Goal: Task Accomplishment & Management: Manage account settings

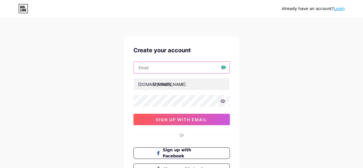
click at [187, 70] on input "text" at bounding box center [182, 67] width 96 height 11
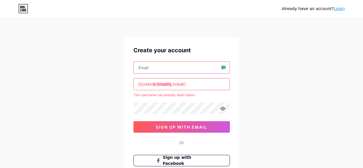
type input "[EMAIL_ADDRESS][DOMAIN_NAME]"
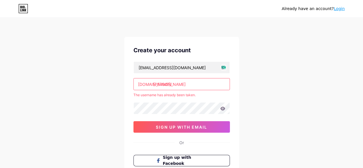
click at [176, 81] on input "[PERSON_NAME]" at bounding box center [182, 83] width 96 height 11
click at [223, 107] on icon at bounding box center [222, 108] width 5 height 4
click at [108, 110] on div "Already have an account? Login Create your account [EMAIL_ADDRESS][DOMAIN_NAME]…" at bounding box center [181, 113] width 363 height 227
click at [274, 104] on div "Already have an account? Login Create your account [EMAIL_ADDRESS][DOMAIN_NAME]…" at bounding box center [181, 113] width 363 height 227
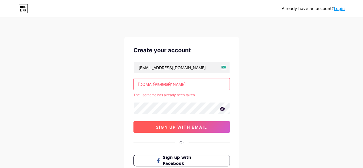
click at [181, 126] on span "sign up with email" at bounding box center [181, 127] width 51 height 5
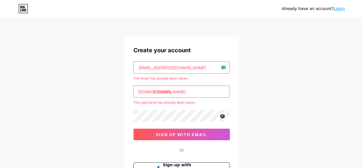
click at [168, 88] on input "[PERSON_NAME]" at bounding box center [182, 91] width 96 height 11
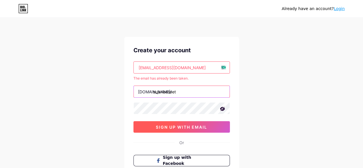
type input "sujanbasnet"
click at [185, 127] on span "sign up with email" at bounding box center [181, 127] width 51 height 5
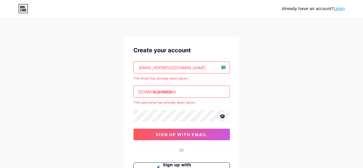
click at [340, 7] on link "Login" at bounding box center [339, 8] width 11 height 5
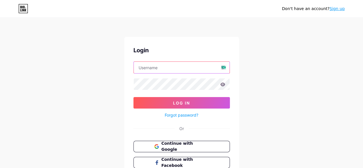
click at [201, 69] on input "text" at bounding box center [182, 67] width 96 height 11
type input "[EMAIL_ADDRESS][DOMAIN_NAME]"
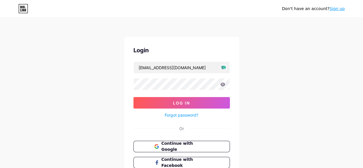
click at [176, 112] on link "Forgot password?" at bounding box center [182, 115] width 34 height 6
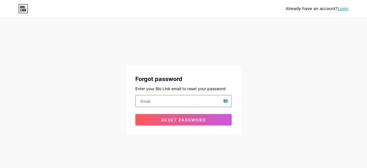
click at [175, 102] on input "email" at bounding box center [184, 100] width 96 height 11
type input "[EMAIL_ADDRESS][DOMAIN_NAME]"
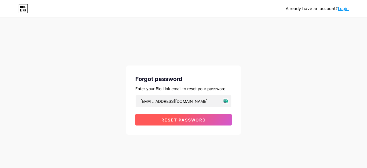
click at [178, 120] on span "Reset password" at bounding box center [184, 119] width 44 height 5
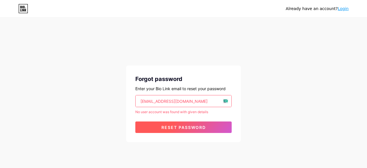
click at [176, 128] on span "Reset password" at bounding box center [184, 127] width 44 height 5
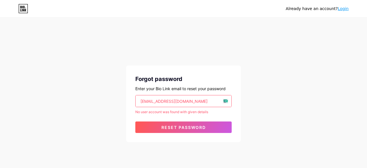
click at [344, 11] on link "Login" at bounding box center [343, 8] width 11 height 5
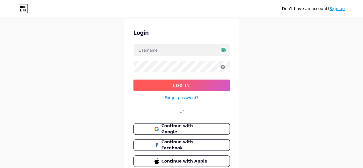
scroll to position [16, 0]
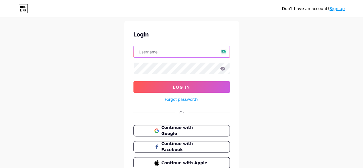
click at [174, 50] on input "text" at bounding box center [182, 51] width 96 height 11
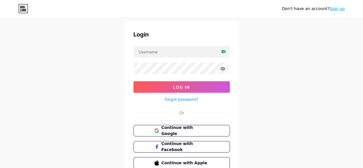
click at [181, 97] on link "Forgot password?" at bounding box center [182, 99] width 34 height 6
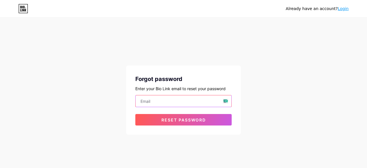
click at [174, 99] on input "email" at bounding box center [184, 100] width 96 height 11
type input "[EMAIL_ADDRESS][DOMAIN_NAME]"
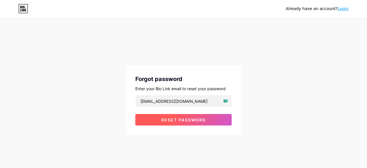
click at [170, 121] on span "Reset password" at bounding box center [184, 119] width 44 height 5
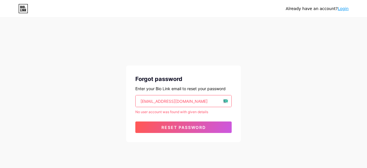
click at [146, 101] on input "[EMAIL_ADDRESS][DOMAIN_NAME]" at bounding box center [184, 100] width 96 height 11
drag, startPoint x: 202, startPoint y: 98, endPoint x: 138, endPoint y: 99, distance: 64.0
click at [138, 99] on input "[EMAIL_ADDRESS][DOMAIN_NAME]" at bounding box center [184, 100] width 96 height 11
click at [138, 99] on input "email" at bounding box center [184, 100] width 96 height 11
type input "[EMAIL_ADDRESS][DOMAIN_NAME]"
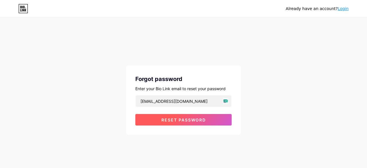
click at [184, 124] on button "Reset password" at bounding box center [183, 119] width 96 height 11
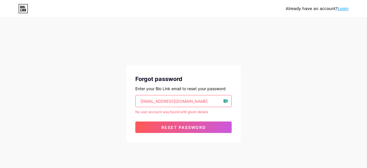
click at [346, 10] on link "Login" at bounding box center [343, 8] width 11 height 5
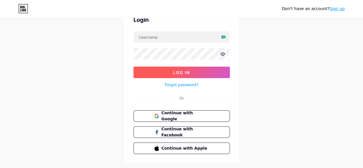
scroll to position [43, 0]
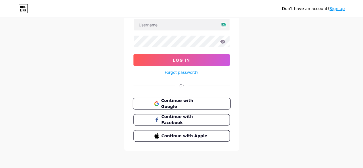
click at [192, 102] on span "Continue with Google" at bounding box center [185, 104] width 48 height 12
